Goal: Navigation & Orientation: Understand site structure

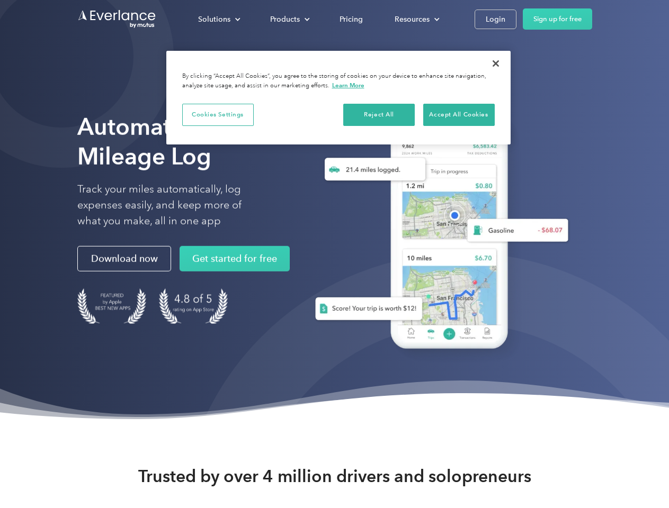
click at [219, 19] on div "Solutions" at bounding box center [214, 19] width 32 height 13
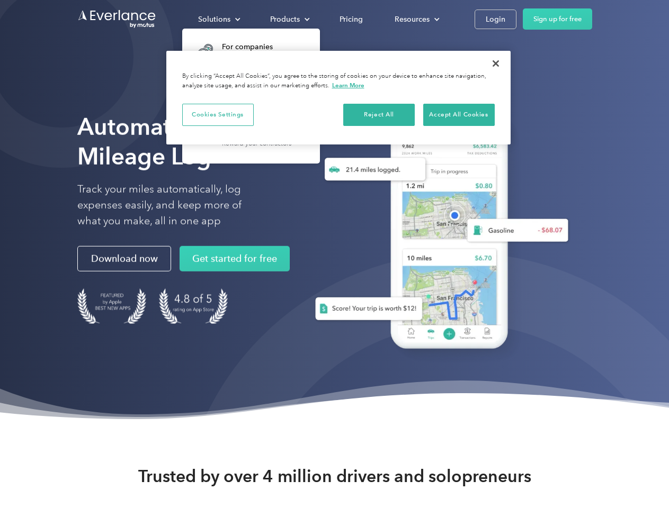
click at [289, 19] on div "Products" at bounding box center [285, 19] width 30 height 13
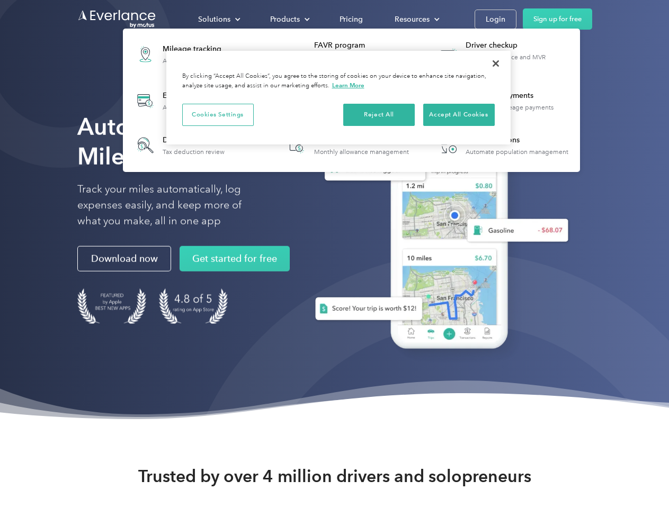
click at [416, 19] on div "Resources" at bounding box center [411, 19] width 35 height 13
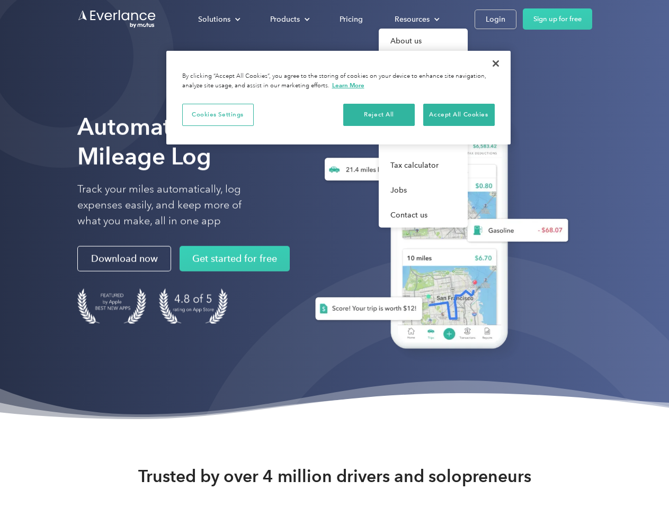
click at [218, 114] on button "Cookies Settings" at bounding box center [217, 115] width 71 height 22
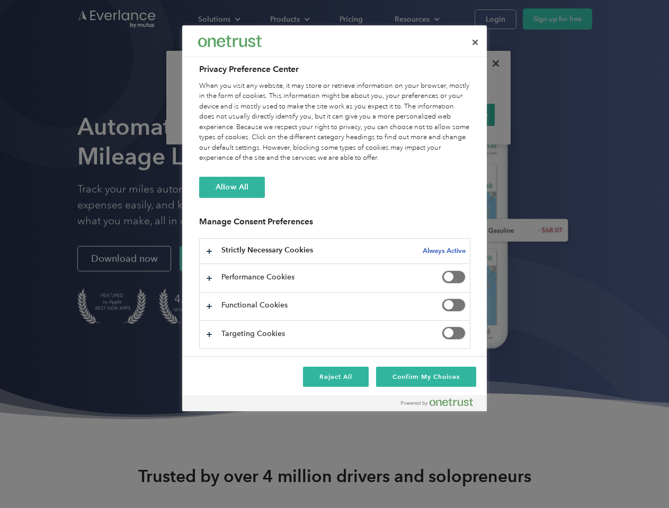
click at [379, 114] on div "When you visit any website, it may store or retrieve information on your browse…" at bounding box center [334, 122] width 271 height 83
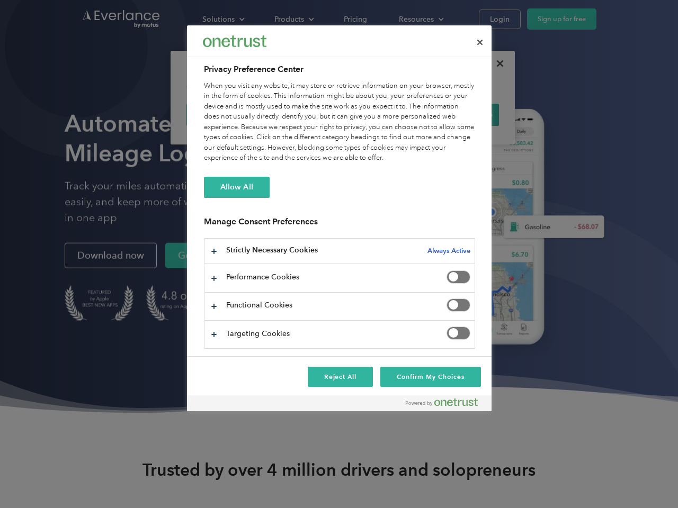
click at [459, 114] on div "When you visit any website, it may store or retrieve information on your browse…" at bounding box center [339, 122] width 271 height 83
click at [496, 64] on div at bounding box center [339, 254] width 678 height 508
